Goal: Task Accomplishment & Management: Use online tool/utility

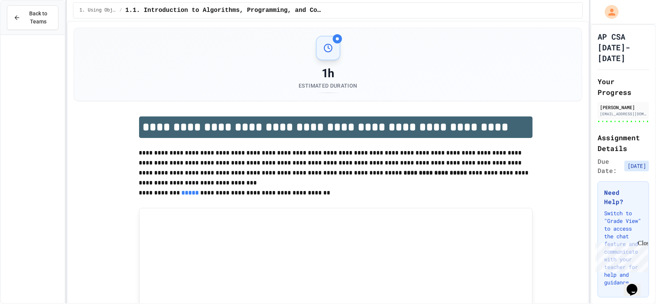
scroll to position [1392, 0]
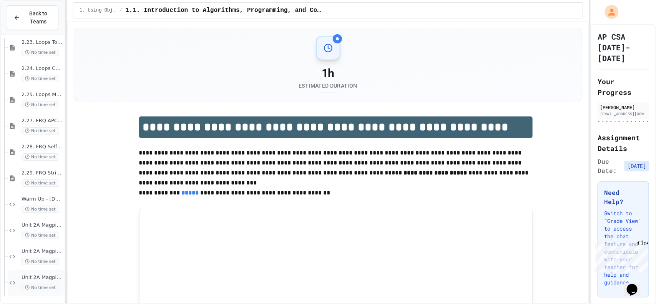
click at [38, 278] on span "Unit 2A Magpie Chatbot - Activity 2C" at bounding box center [42, 277] width 41 height 7
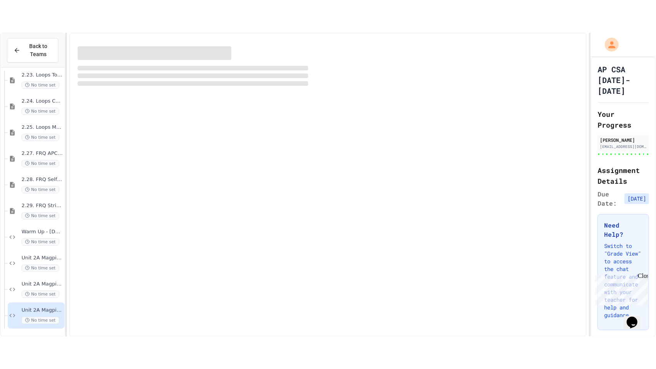
scroll to position [1383, 0]
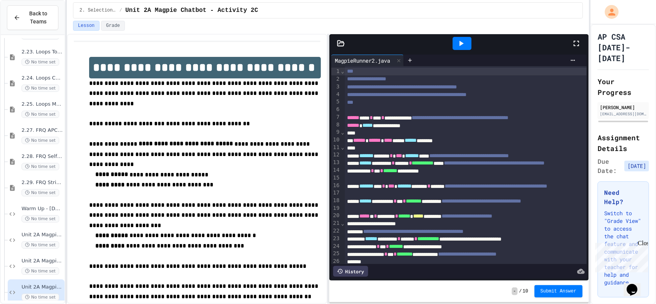
click at [572, 40] on icon at bounding box center [575, 43] width 9 height 9
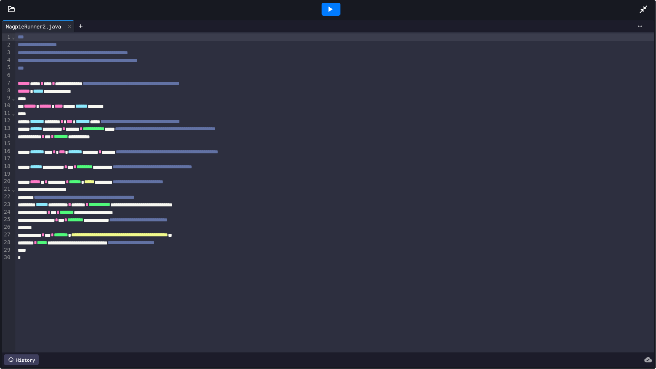
click at [13, 7] on icon at bounding box center [12, 9] width 8 height 8
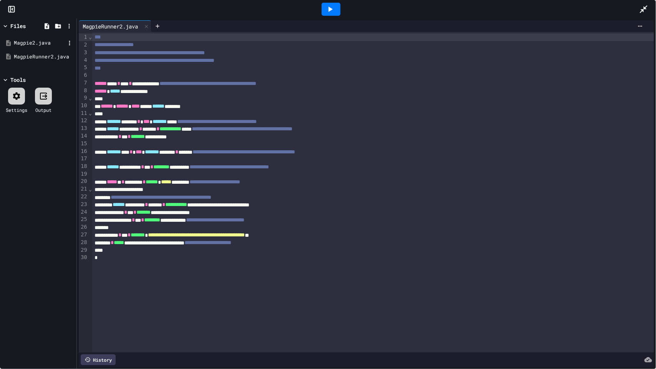
scroll to position [1327, 0]
click at [31, 43] on div "Magpie2.java" at bounding box center [39, 43] width 51 height 8
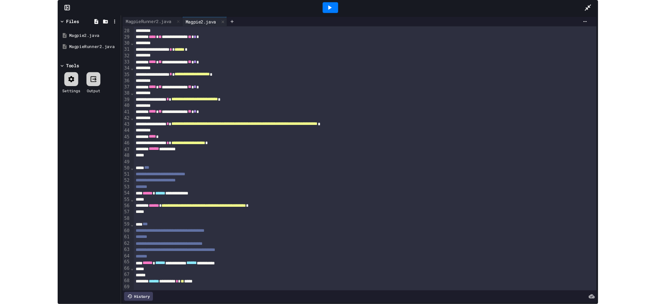
scroll to position [350, 0]
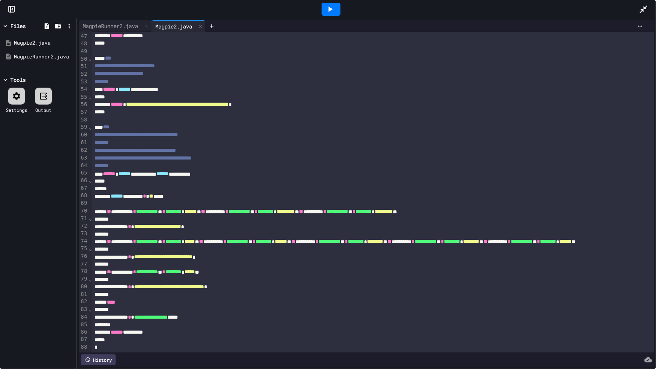
click at [655, 0] on div at bounding box center [647, 9] width 17 height 21
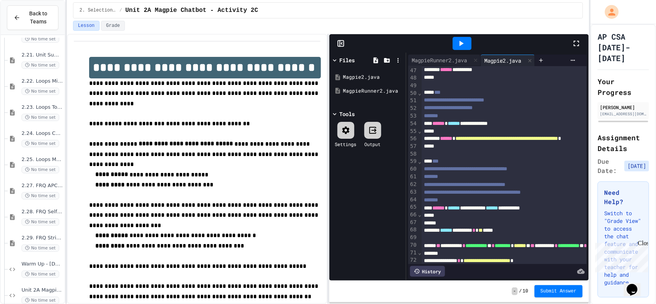
click at [461, 46] on icon at bounding box center [460, 43] width 9 height 9
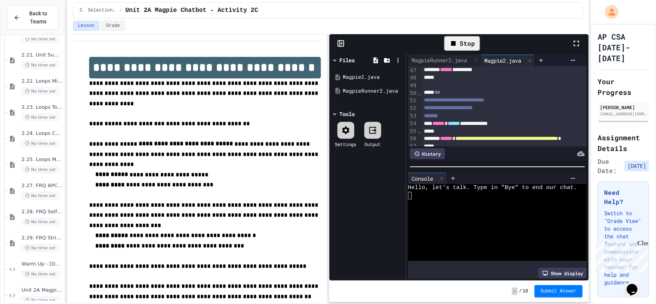
click at [457, 207] on div at bounding box center [493, 211] width 171 height 8
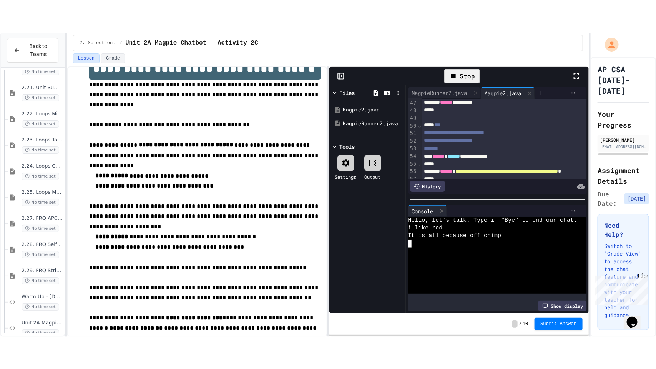
scroll to position [51, 0]
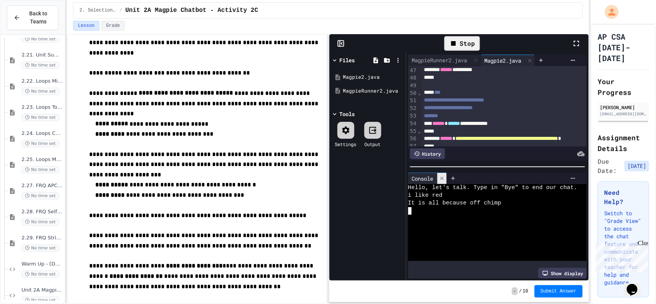
click at [441, 182] on div at bounding box center [441, 178] width 9 height 11
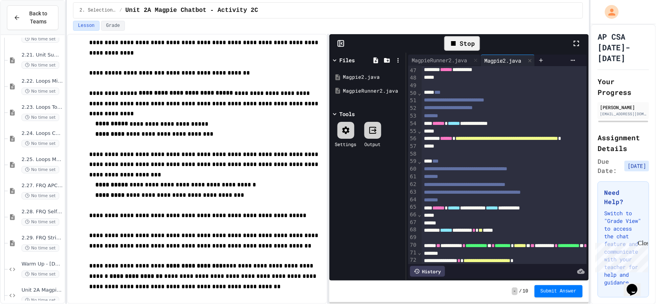
click at [570, 41] on div "Stop" at bounding box center [462, 43] width 220 height 22
click at [575, 42] on icon at bounding box center [575, 43] width 9 height 9
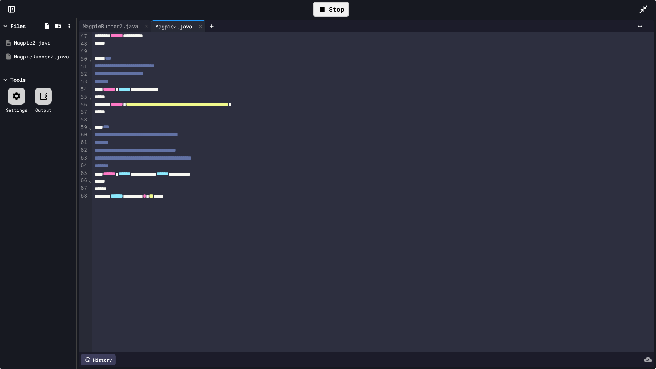
scroll to position [0, 0]
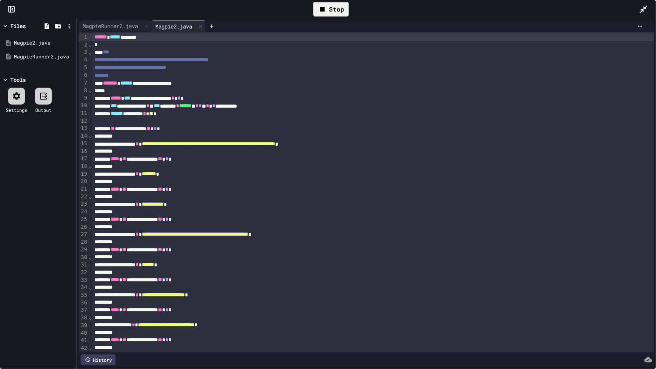
click at [181, 98] on span "*" at bounding box center [178, 97] width 3 height 5
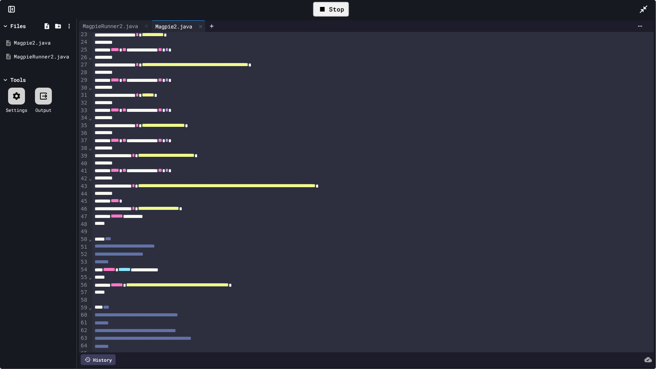
scroll to position [350, 0]
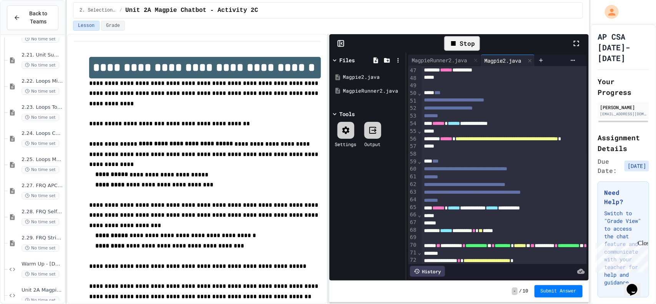
click at [578, 45] on icon at bounding box center [575, 43] width 9 height 9
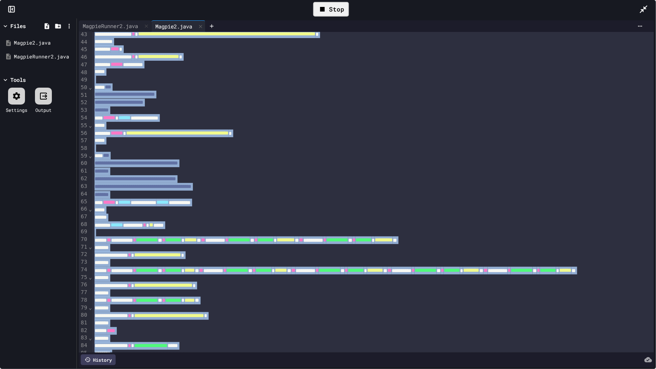
scroll to position [350, 0]
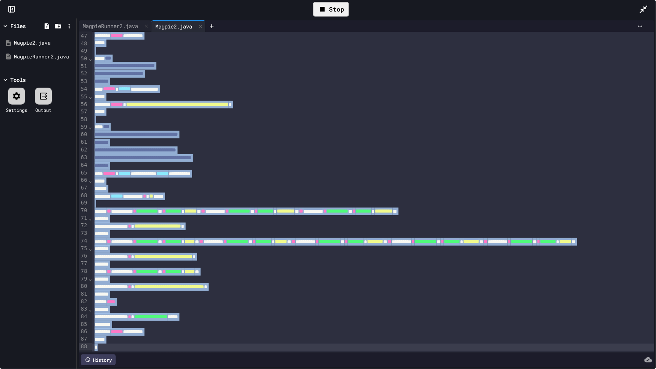
drag, startPoint x: 95, startPoint y: 37, endPoint x: 297, endPoint y: 366, distance: 386.1
click at [297, 303] on div "**********" at bounding box center [366, 199] width 575 height 335
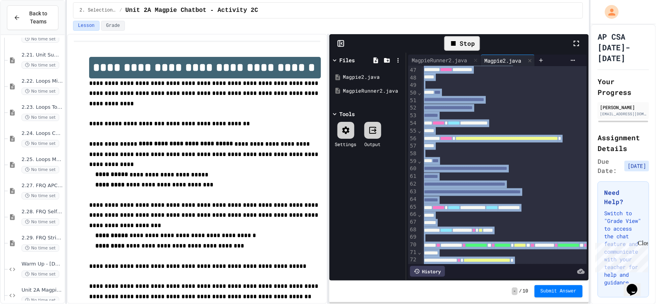
click at [576, 38] on div at bounding box center [579, 43] width 17 height 22
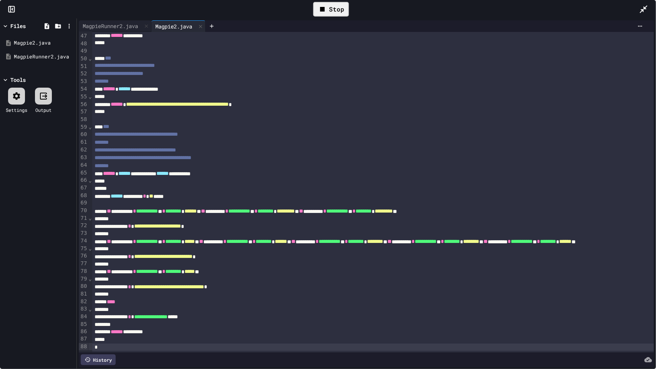
click at [114, 270] on div "**********" at bounding box center [480, 272] width 776 height 8
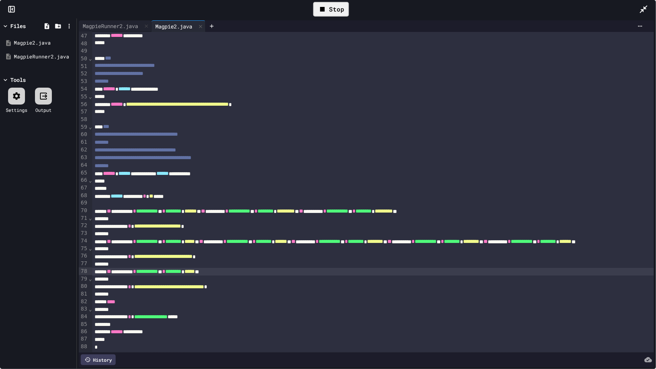
click at [114, 242] on div "**********" at bounding box center [480, 242] width 776 height 8
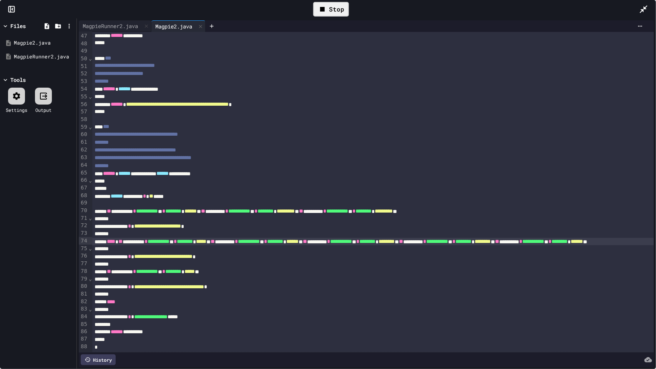
click at [113, 271] on div "**********" at bounding box center [488, 272] width 793 height 8
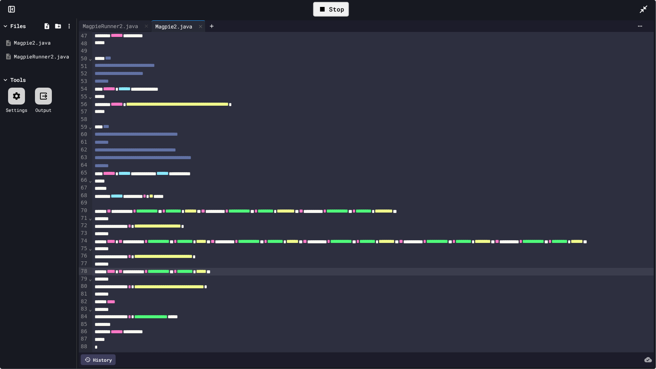
click at [334, 8] on div "Stop" at bounding box center [331, 9] width 36 height 15
click at [334, 8] on icon at bounding box center [329, 9] width 9 height 9
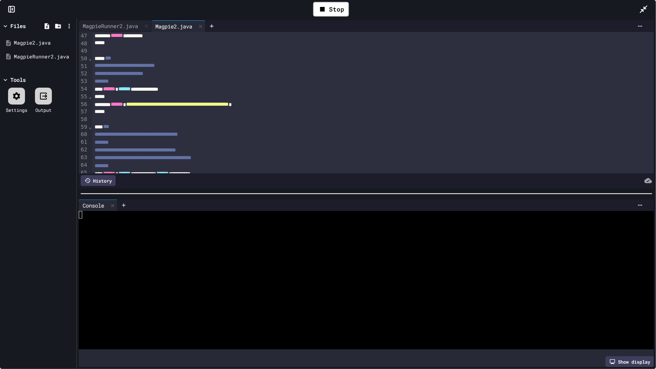
click at [250, 234] on div at bounding box center [363, 238] width 568 height 8
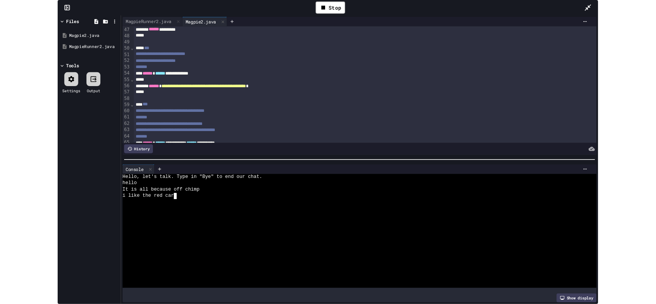
scroll to position [0, 0]
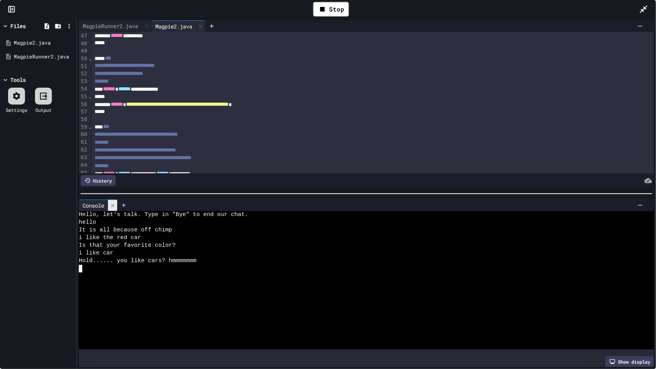
click at [114, 205] on icon at bounding box center [112, 205] width 5 height 5
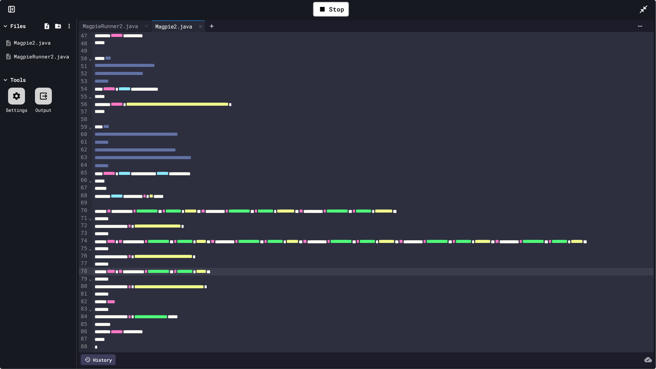
click at [641, 11] on icon at bounding box center [643, 9] width 9 height 9
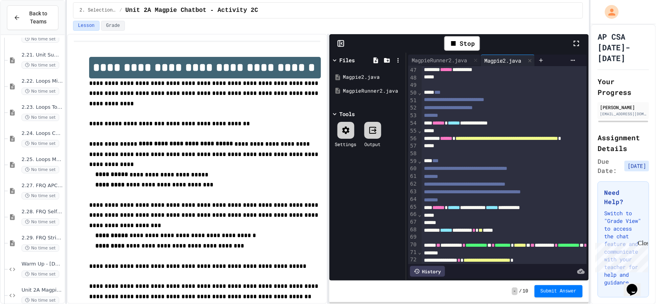
click at [344, 48] on div "Stop" at bounding box center [459, 43] width 260 height 18
click at [341, 45] on icon at bounding box center [341, 44] width 8 height 8
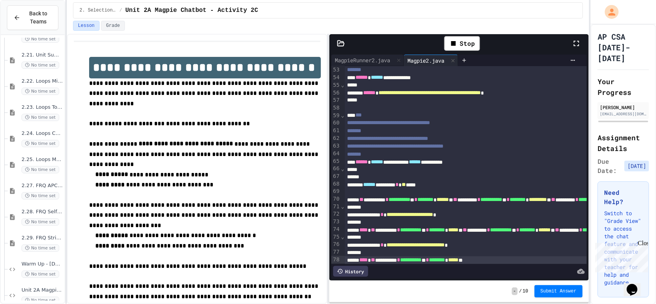
scroll to position [410, 0]
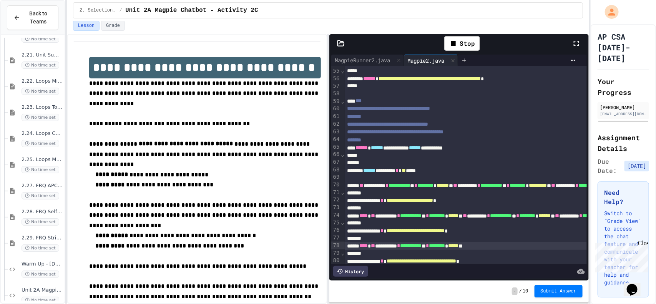
click at [433, 200] on span "**********" at bounding box center [409, 199] width 47 height 5
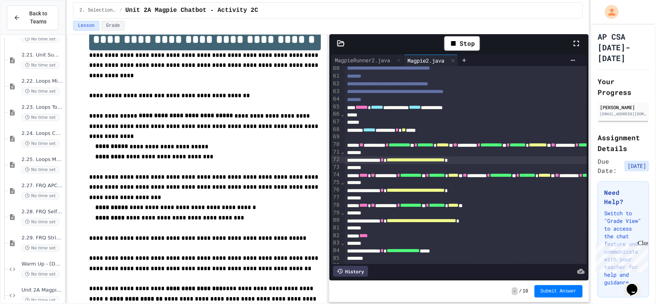
scroll to position [452, 0]
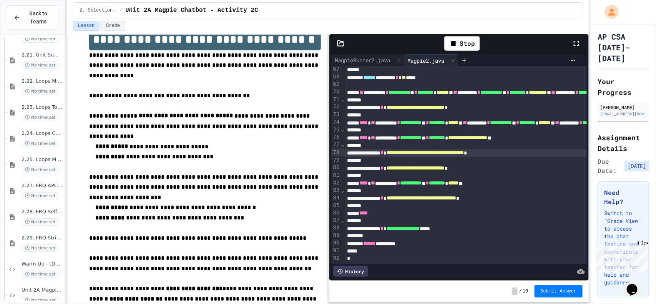
scroll to position [502, 0]
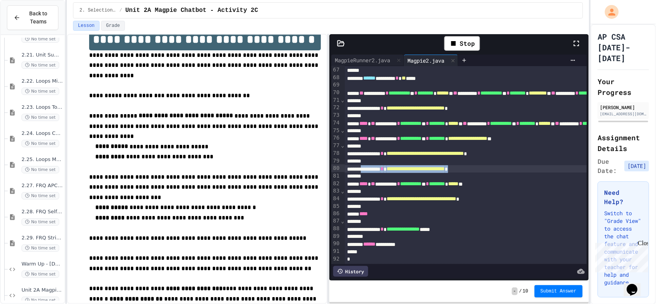
drag, startPoint x: 522, startPoint y: 170, endPoint x: 372, endPoint y: 168, distance: 150.2
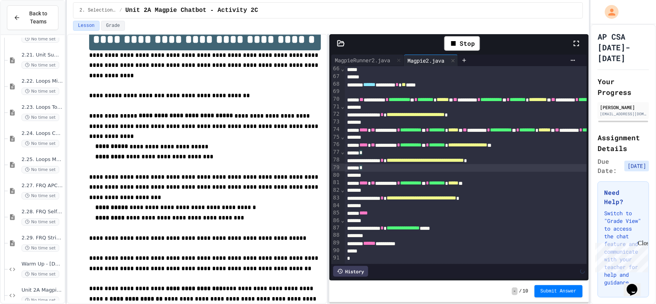
scroll to position [495, 0]
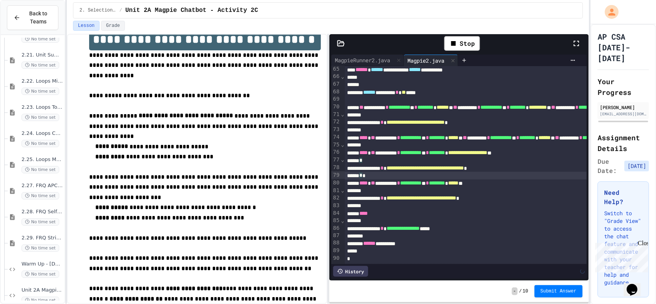
scroll to position [488, 0]
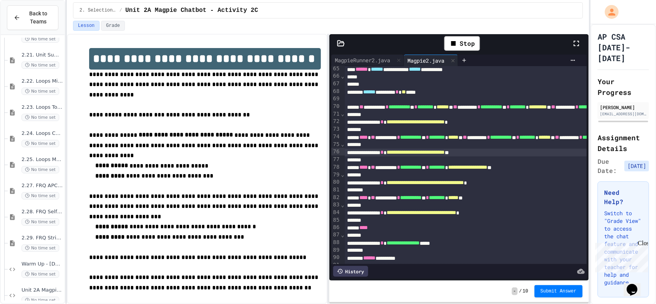
scroll to position [0, 0]
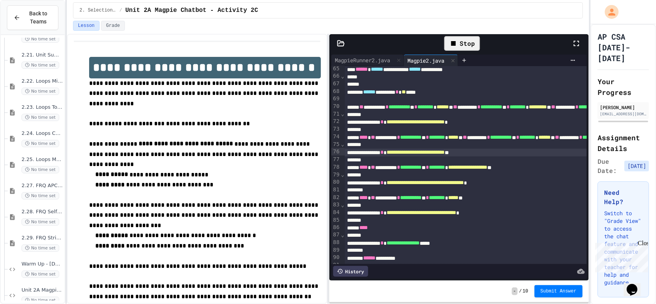
click at [461, 40] on div "Stop" at bounding box center [462, 43] width 36 height 15
click at [461, 40] on icon at bounding box center [460, 43] width 9 height 9
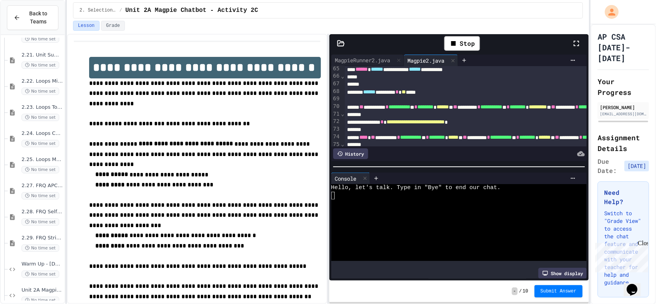
click at [414, 209] on div at bounding box center [455, 211] width 249 height 8
click at [568, 291] on span "Submit Answer" at bounding box center [558, 291] width 36 height 6
